Goal: Task Accomplishment & Management: Complete application form

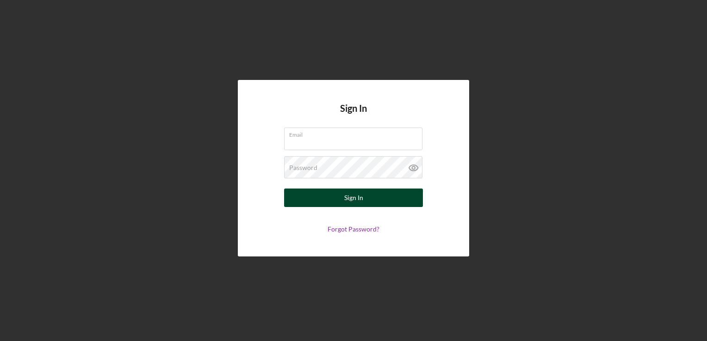
type input "[EMAIL_ADDRESS][DOMAIN_NAME]"
click at [331, 194] on button "Sign In" at bounding box center [353, 198] width 139 height 19
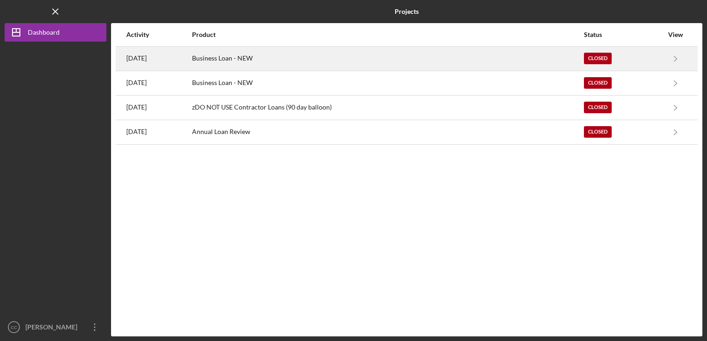
click at [278, 56] on div "Business Loan - NEW" at bounding box center [387, 58] width 391 height 23
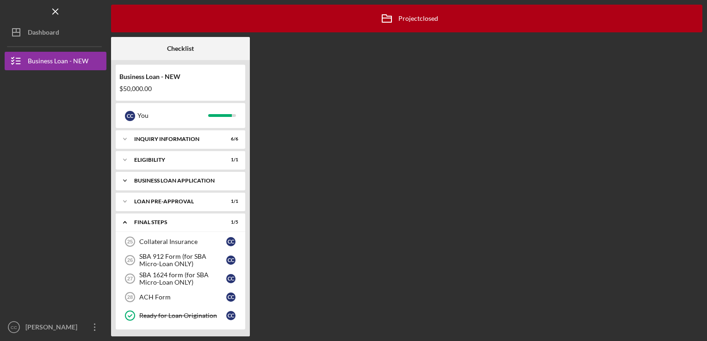
click at [124, 183] on icon "Icon/Expander" at bounding box center [125, 181] width 19 height 19
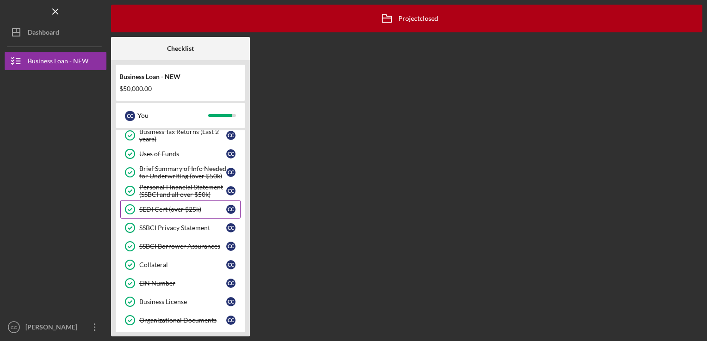
scroll to position [185, 0]
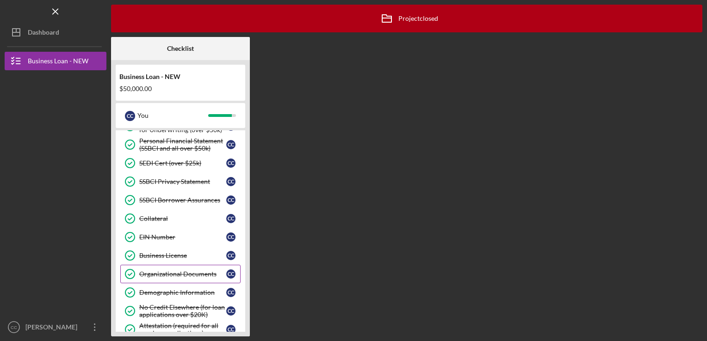
click at [190, 271] on div "Organizational Documents" at bounding box center [182, 274] width 87 height 7
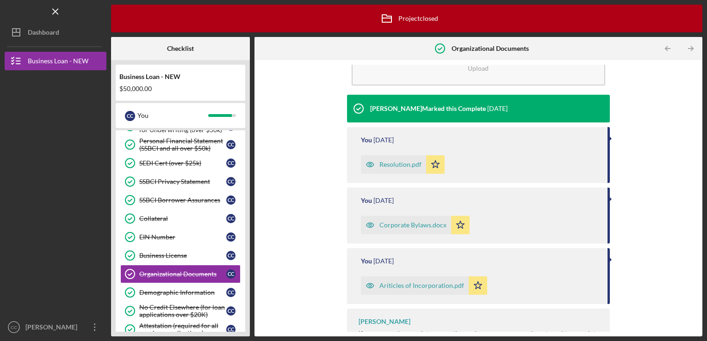
scroll to position [69, 0]
